Goal: Transaction & Acquisition: Purchase product/service

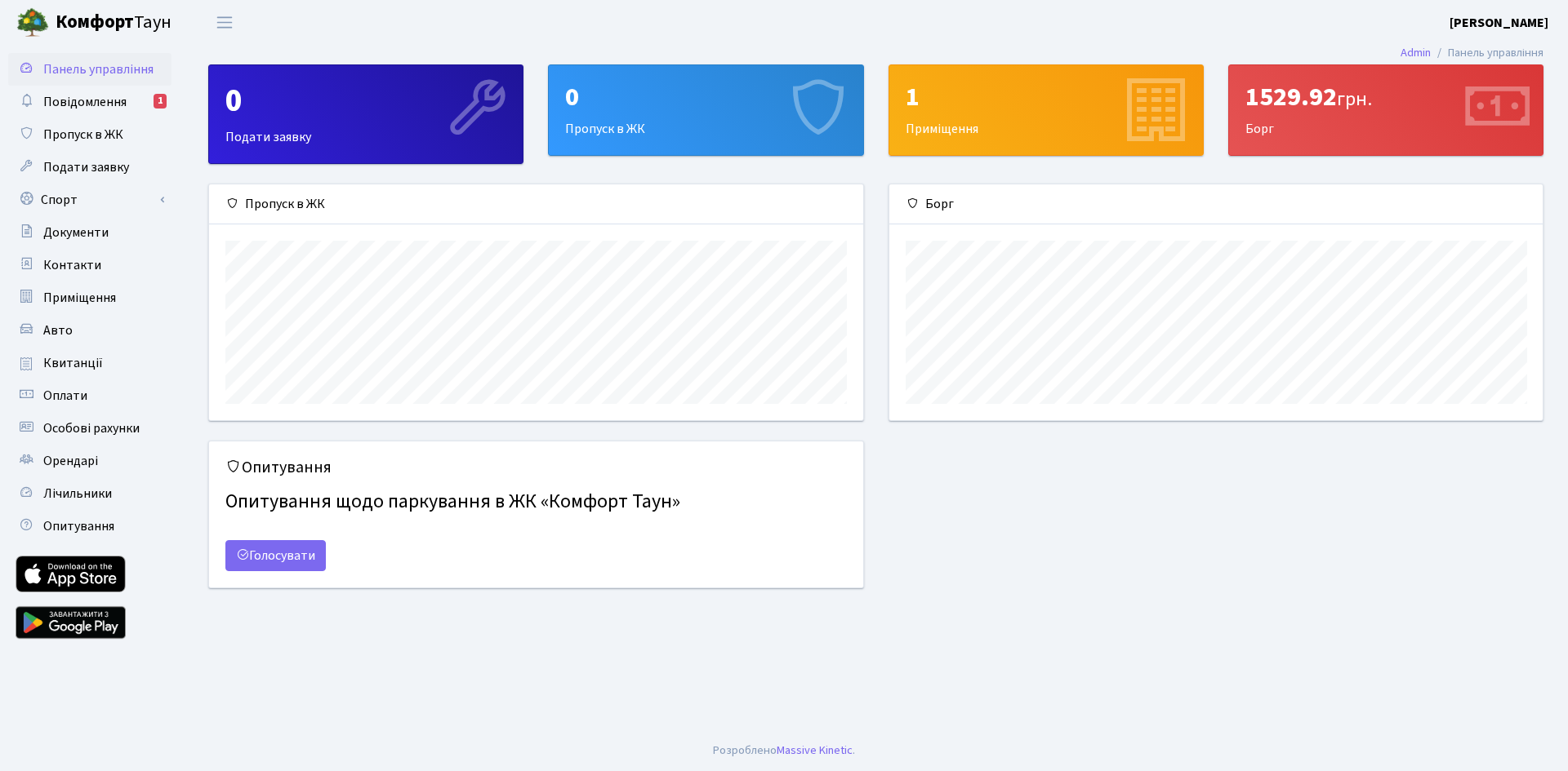
scroll to position [236, 654]
click at [103, 399] on link "Оплати" at bounding box center [89, 396] width 163 height 33
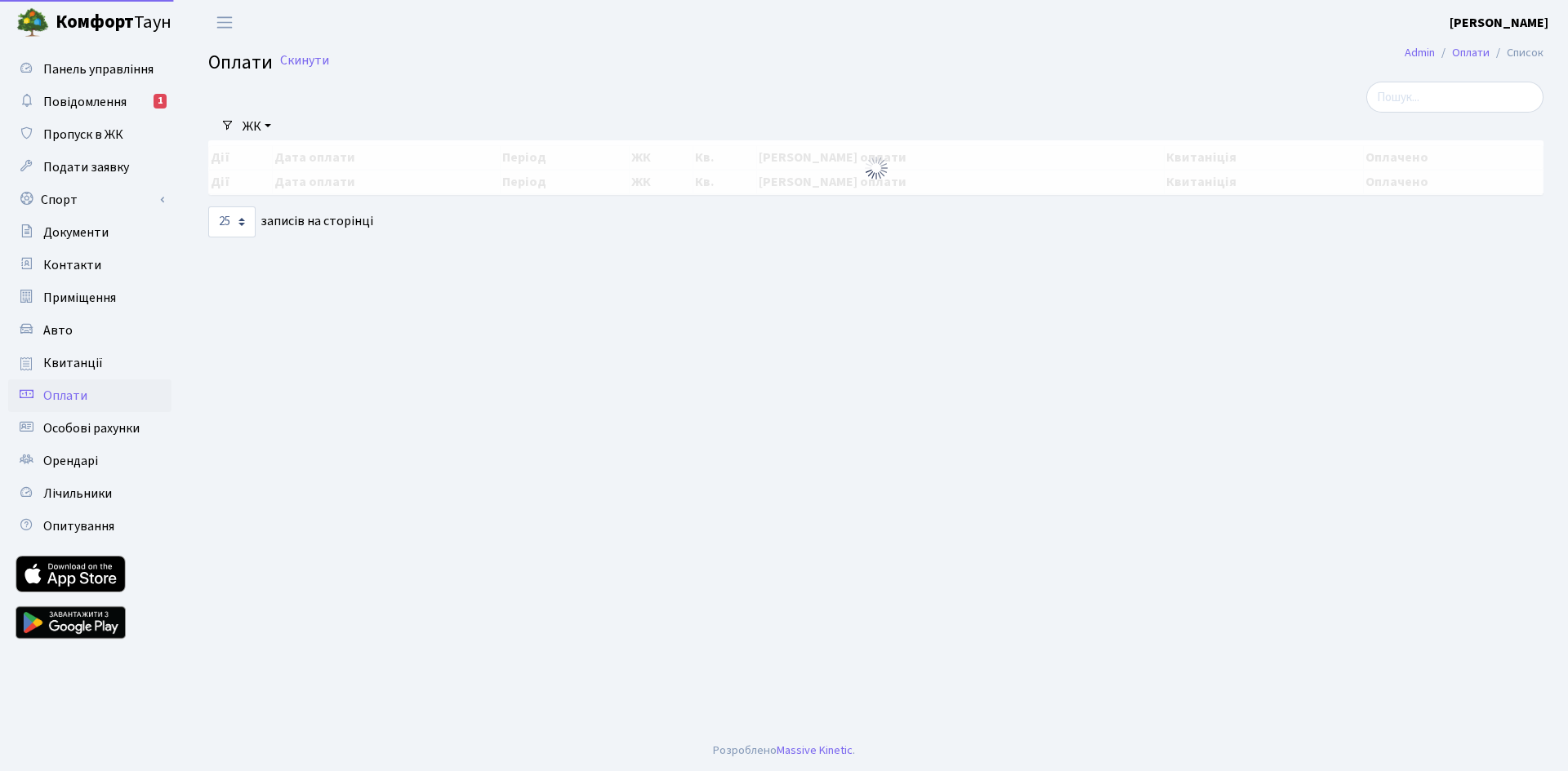
select select "25"
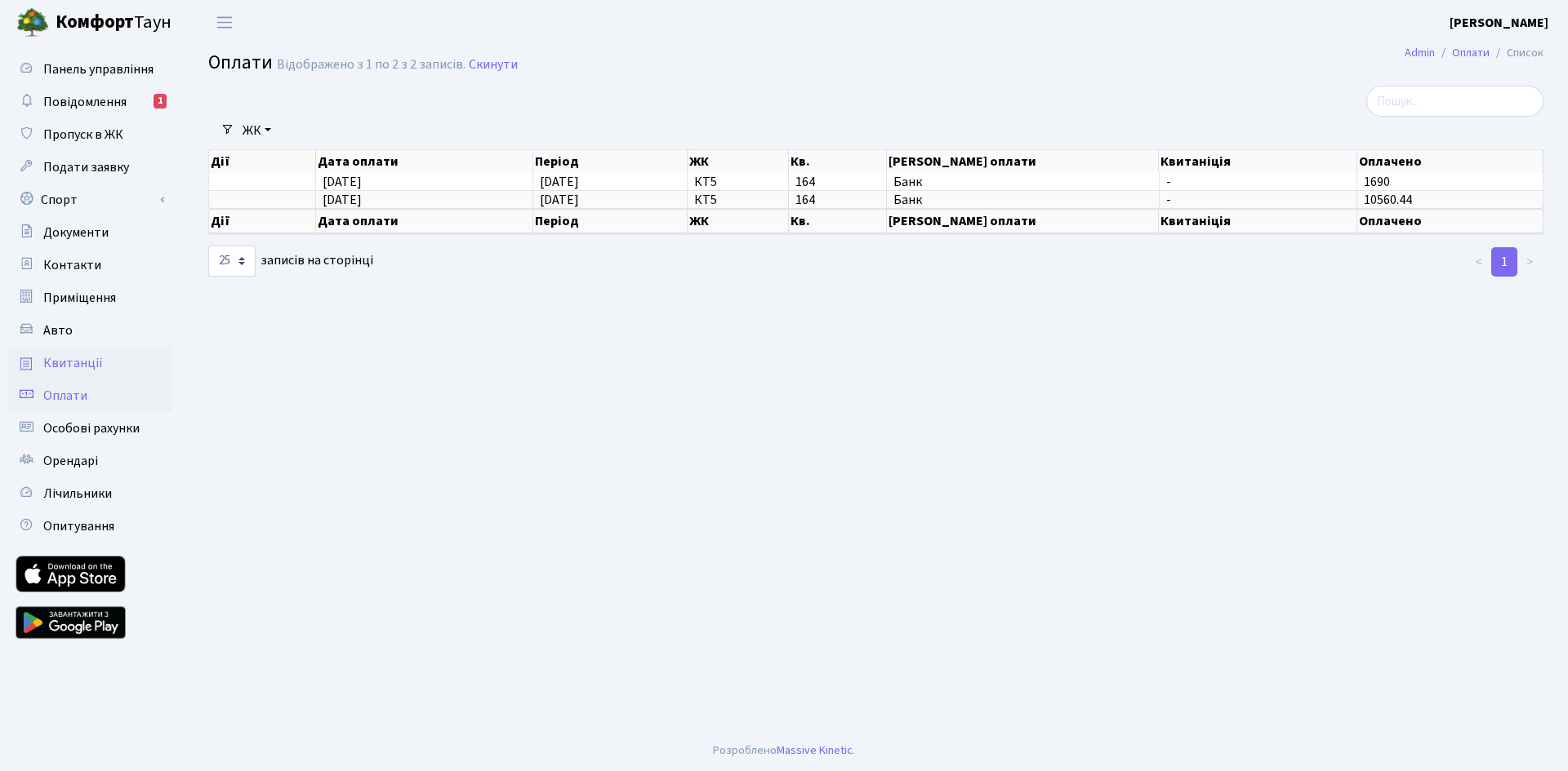
click at [87, 365] on span "Квитанції" at bounding box center [73, 363] width 60 height 18
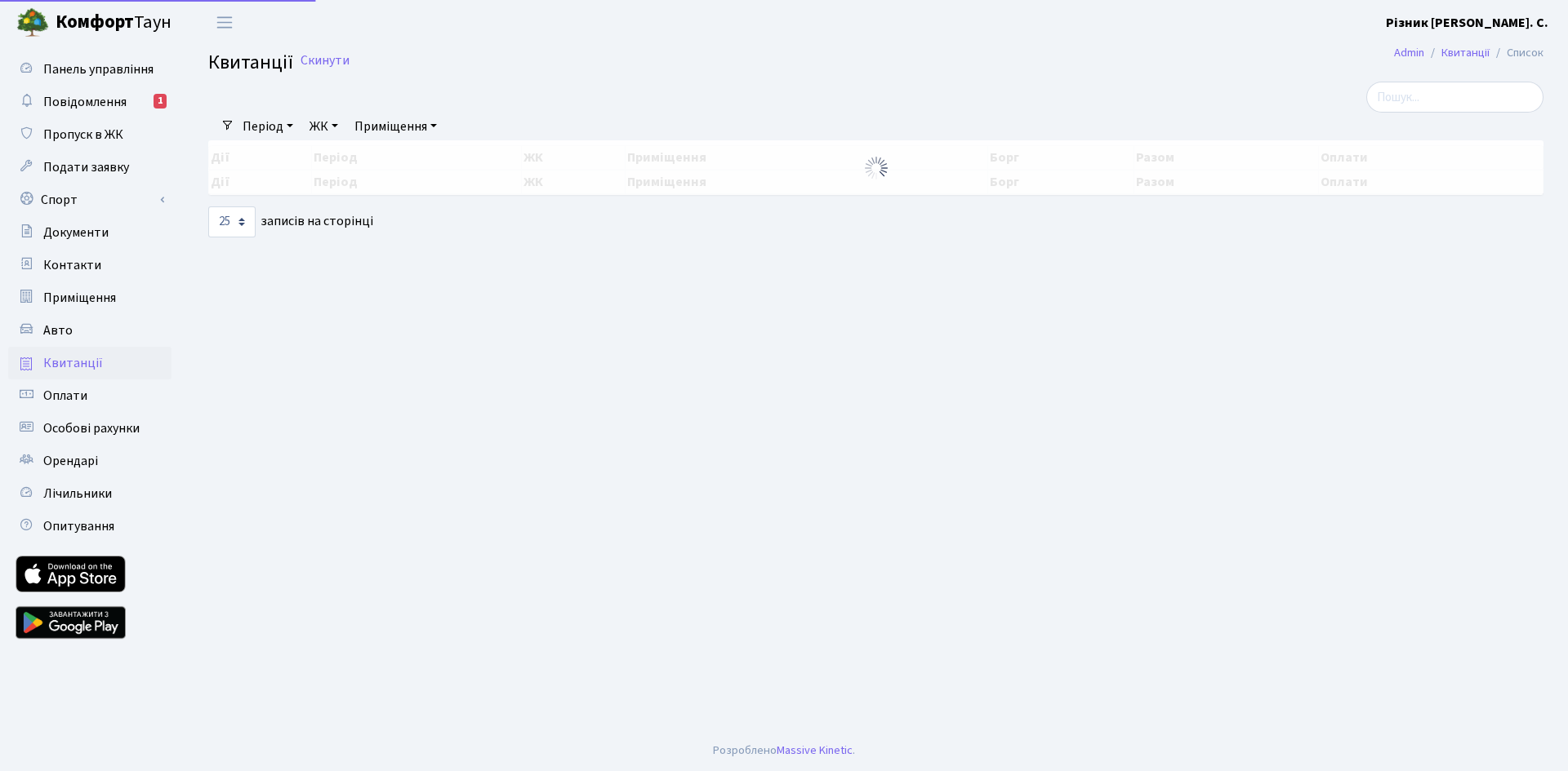
select select "25"
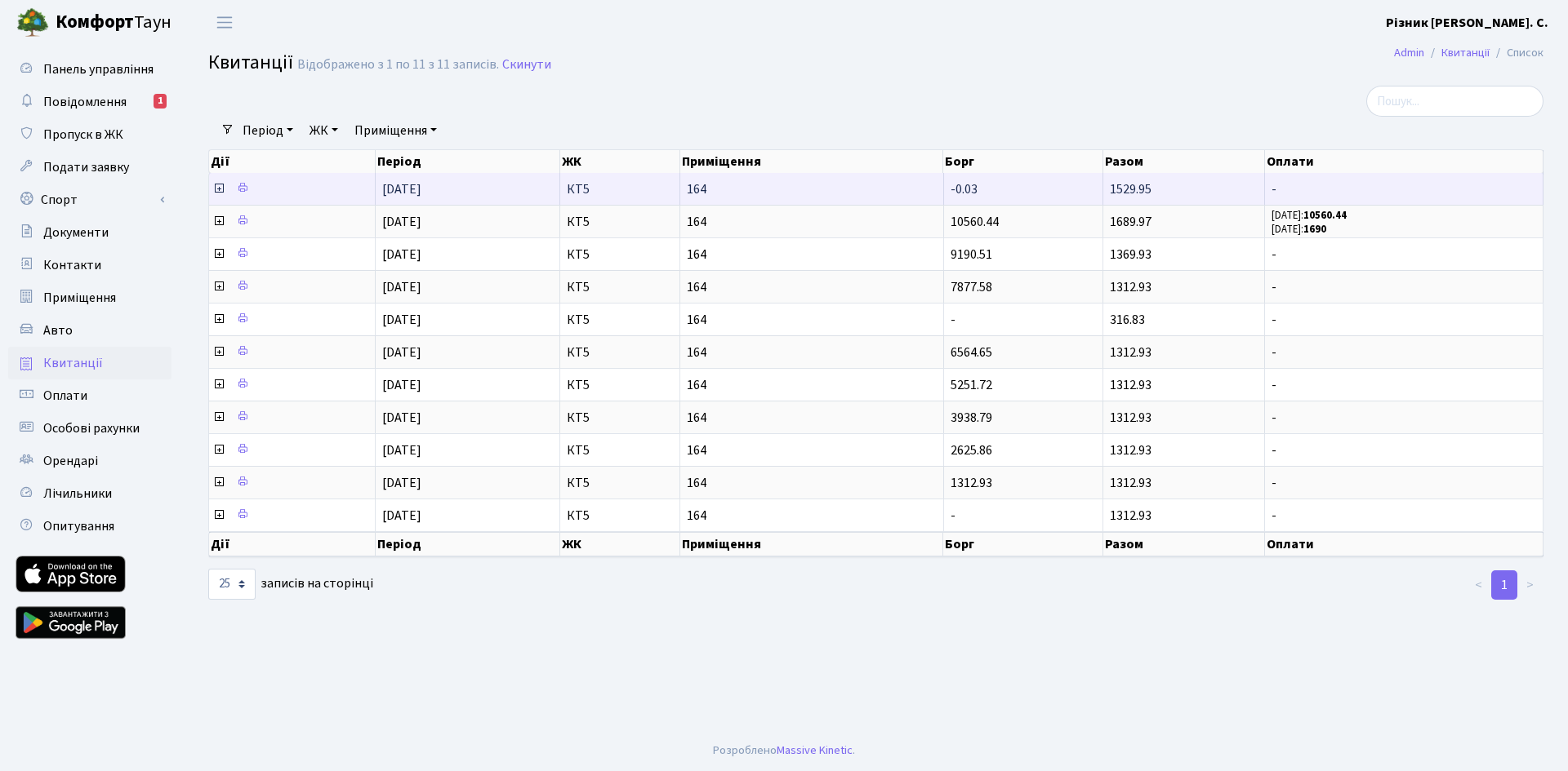
click at [217, 191] on icon at bounding box center [219, 189] width 14 height 13
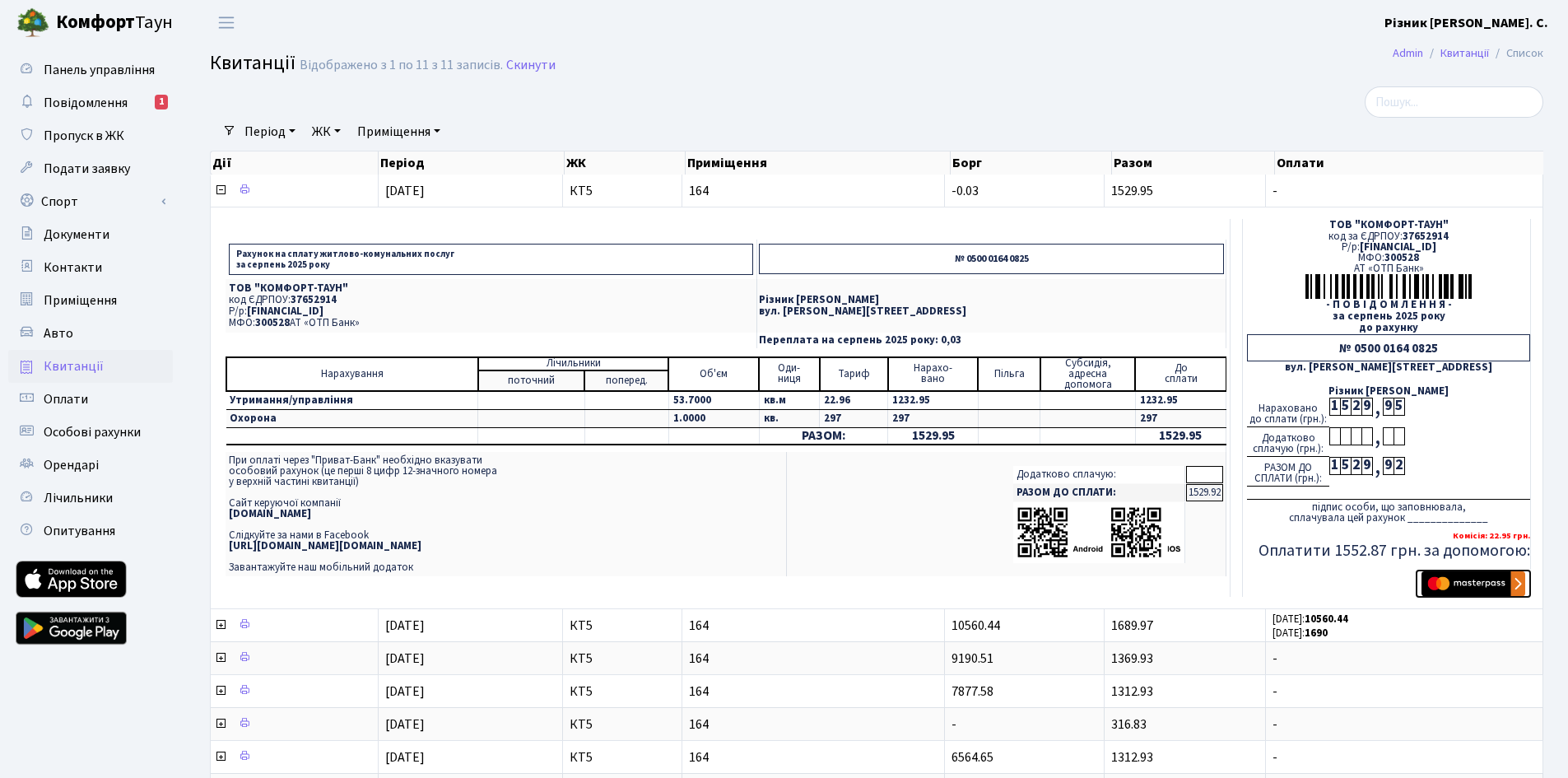
click at [1467, 585] on img "submit" at bounding box center [1474, 584] width 104 height 24
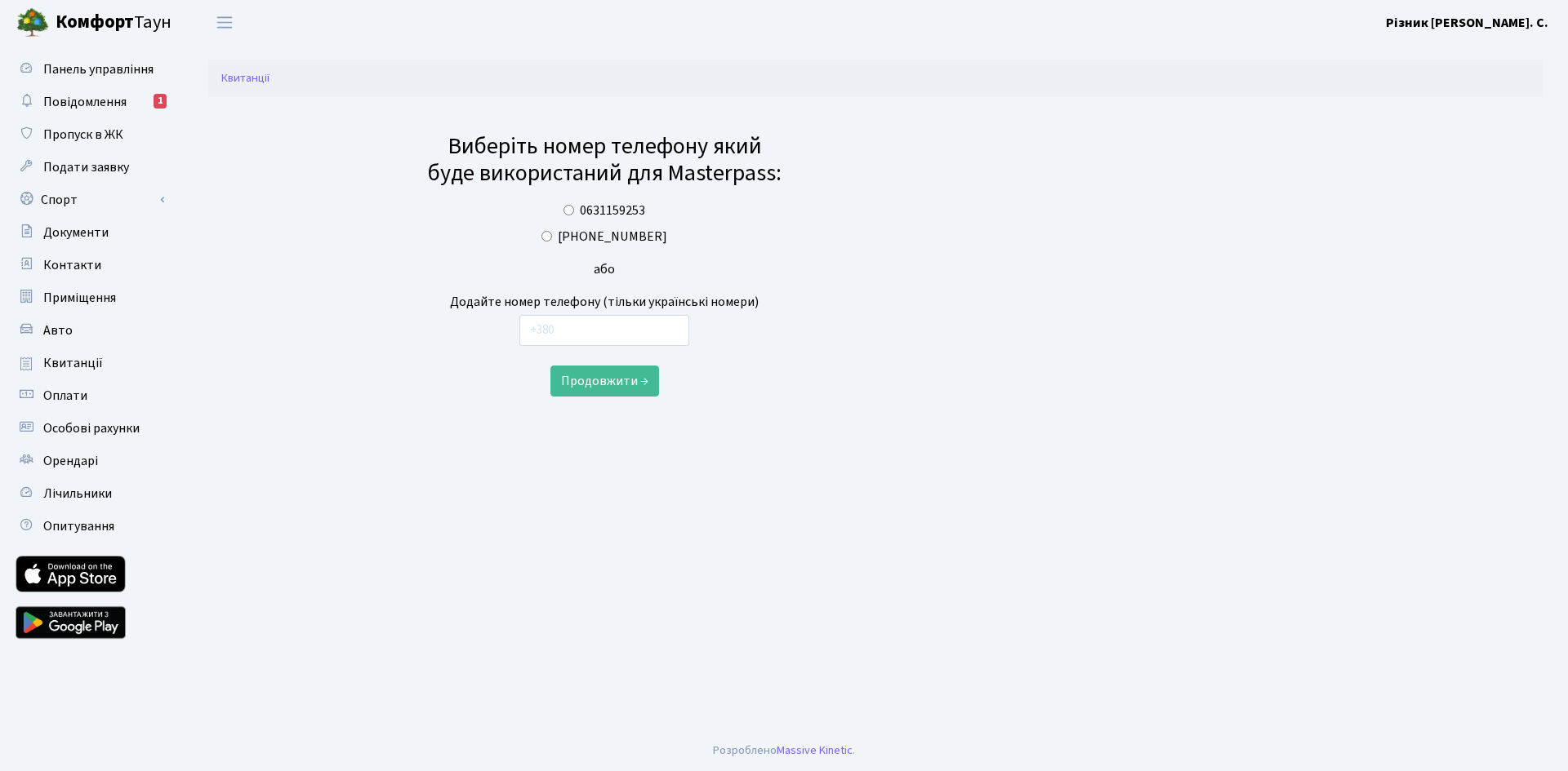
click at [601, 237] on label "[PHONE_NUMBER]" at bounding box center [611, 236] width 109 height 19
click at [553, 237] on input "+380639566536" at bounding box center [546, 236] width 11 height 11
radio input "true"
click at [642, 391] on button "Продовжити →" at bounding box center [605, 381] width 109 height 31
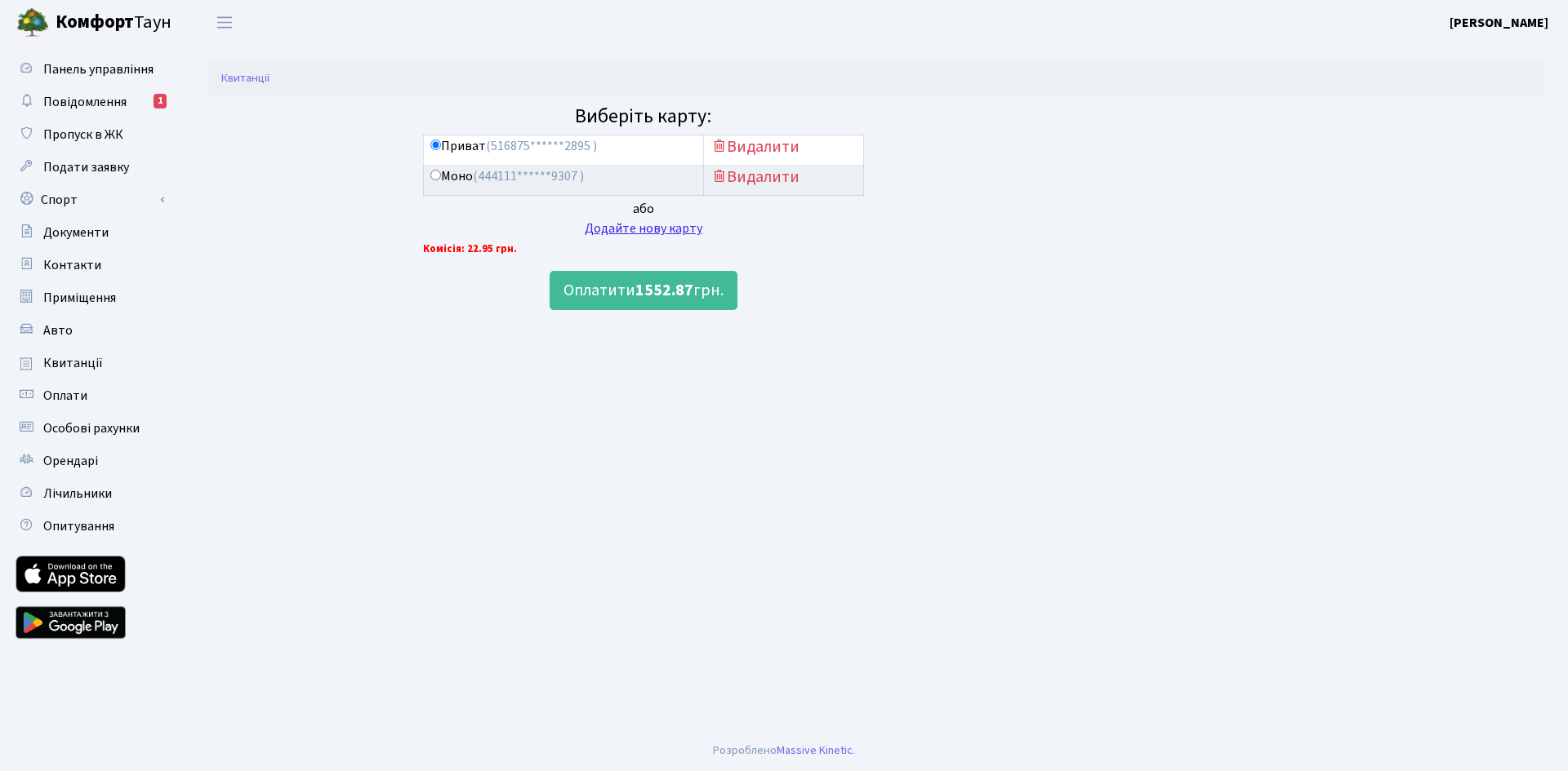
click at [645, 230] on div "Додайте нову карту" at bounding box center [643, 228] width 441 height 19
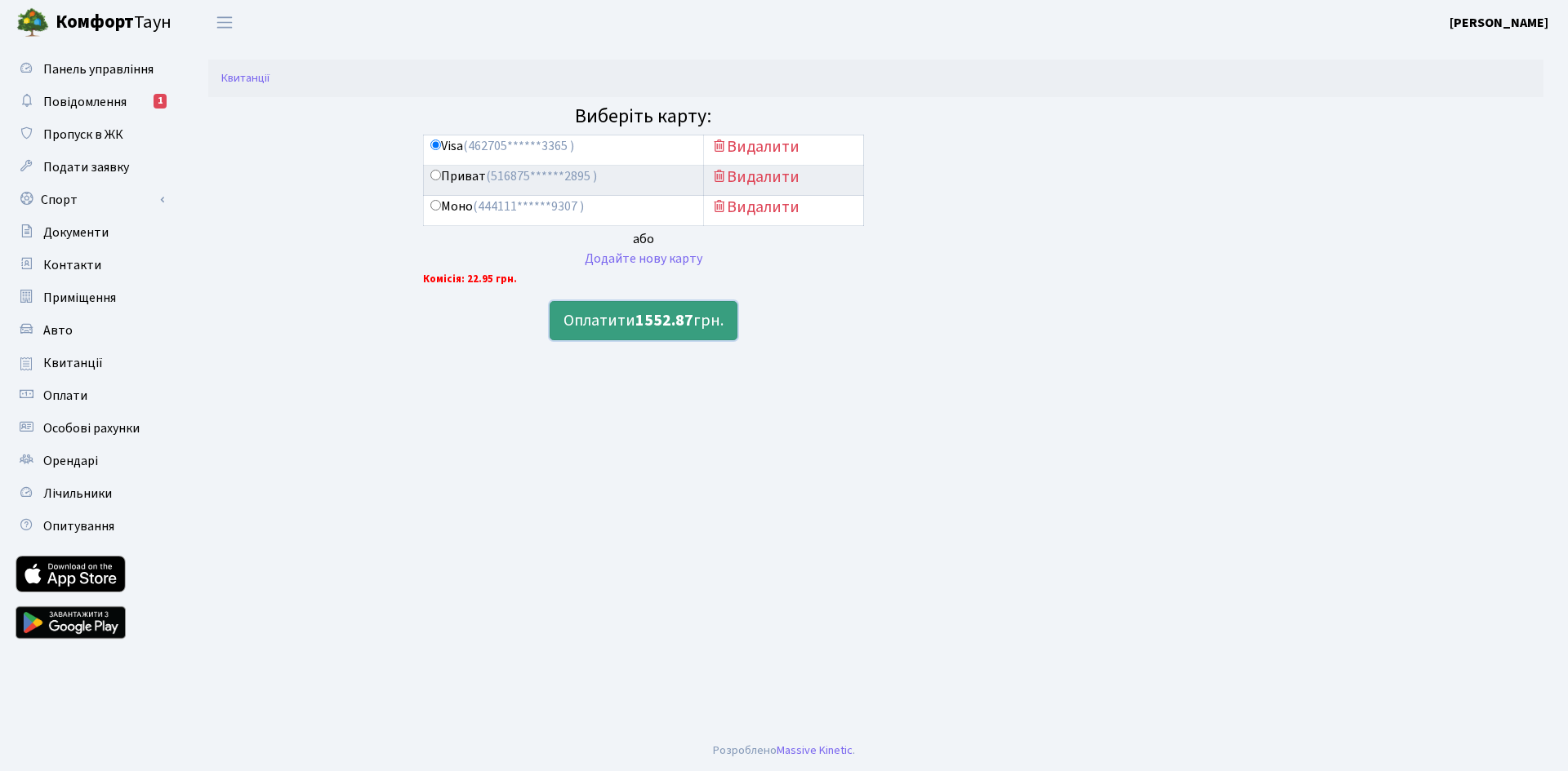
click at [675, 333] on button "Оплатити 1552.87 грн." at bounding box center [643, 321] width 188 height 40
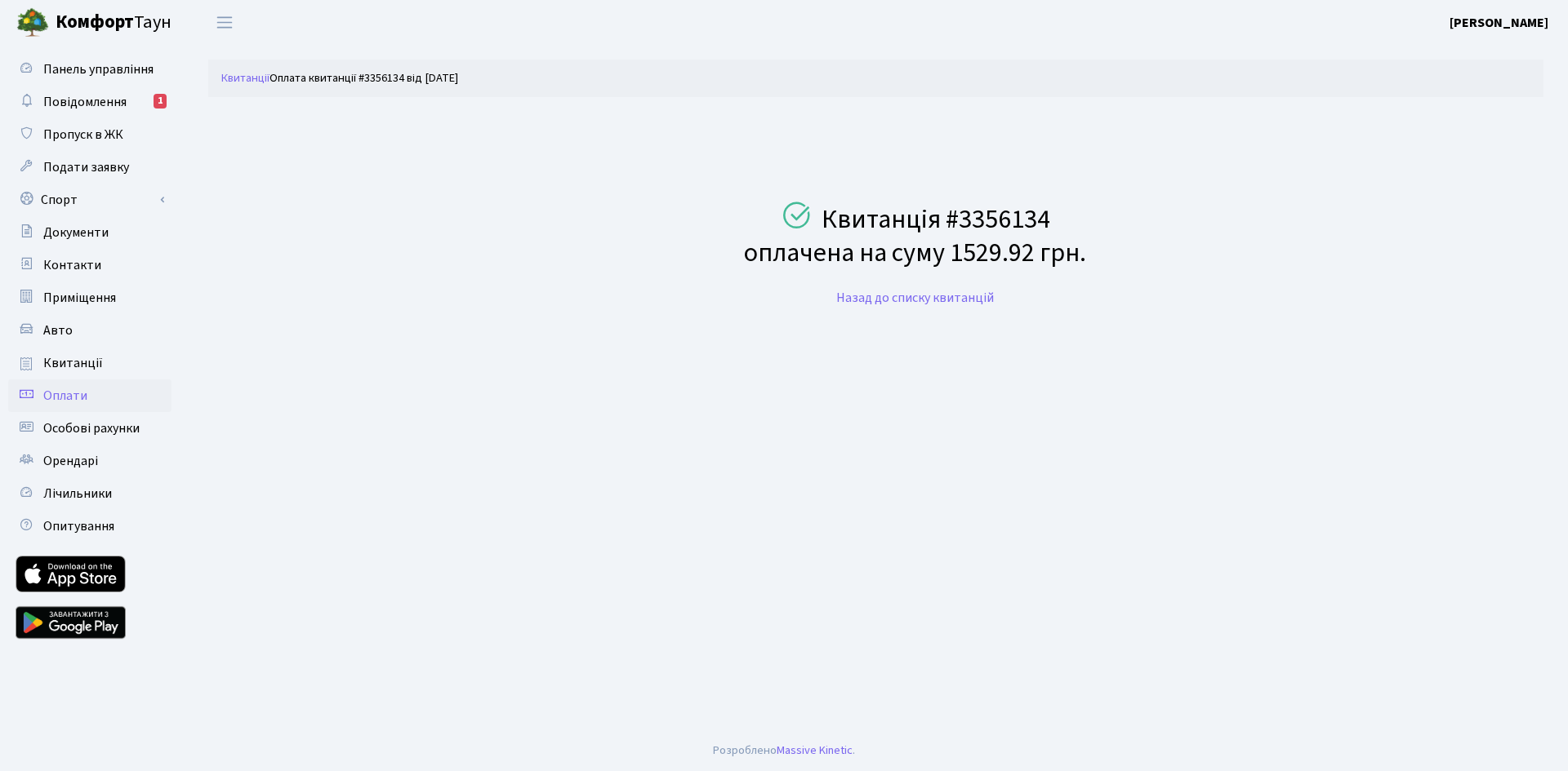
click at [109, 382] on link "Оплати" at bounding box center [89, 396] width 163 height 33
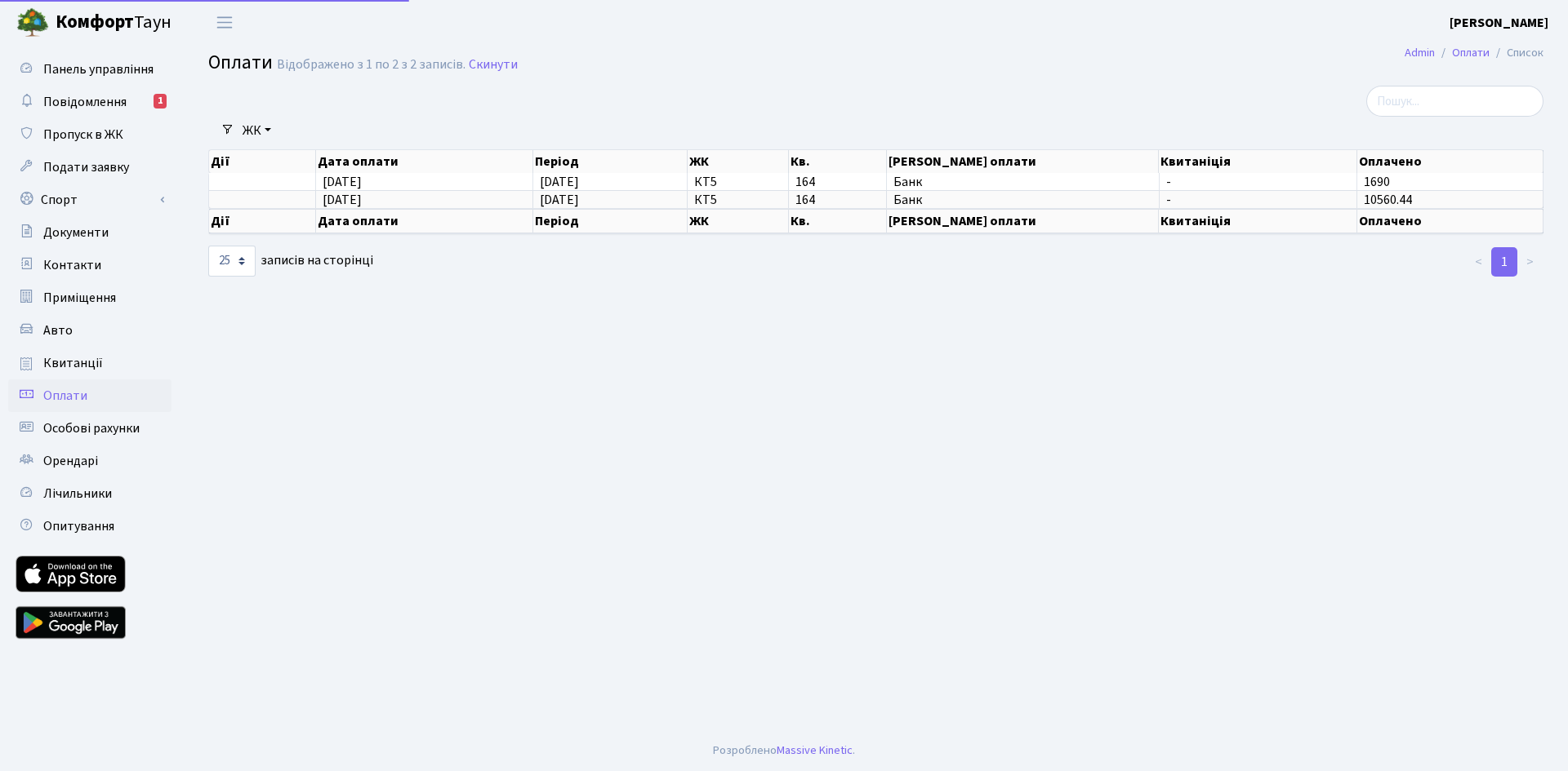
select select "25"
click at [57, 25] on b "Комфорт" at bounding box center [95, 21] width 78 height 26
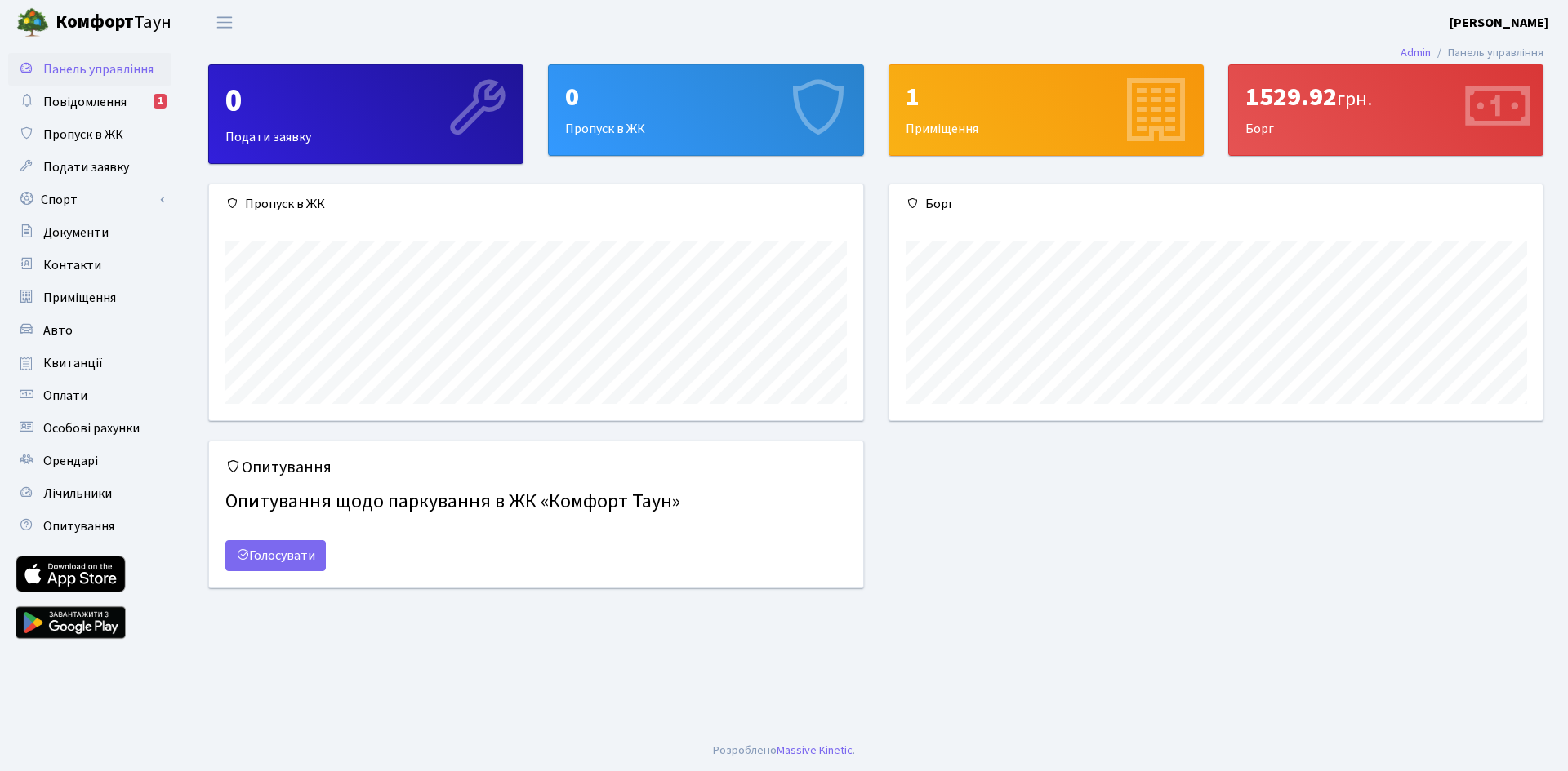
scroll to position [236, 654]
click at [1355, 146] on div "1529.92 грн. Борг" at bounding box center [1386, 110] width 313 height 90
